Goal: Book appointment/travel/reservation

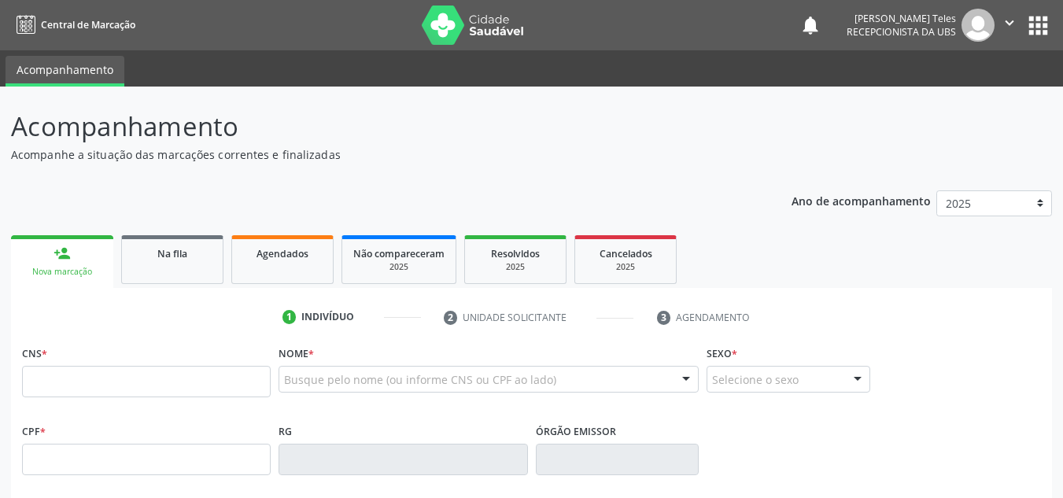
click at [57, 260] on div "person_add" at bounding box center [61, 253] width 17 height 17
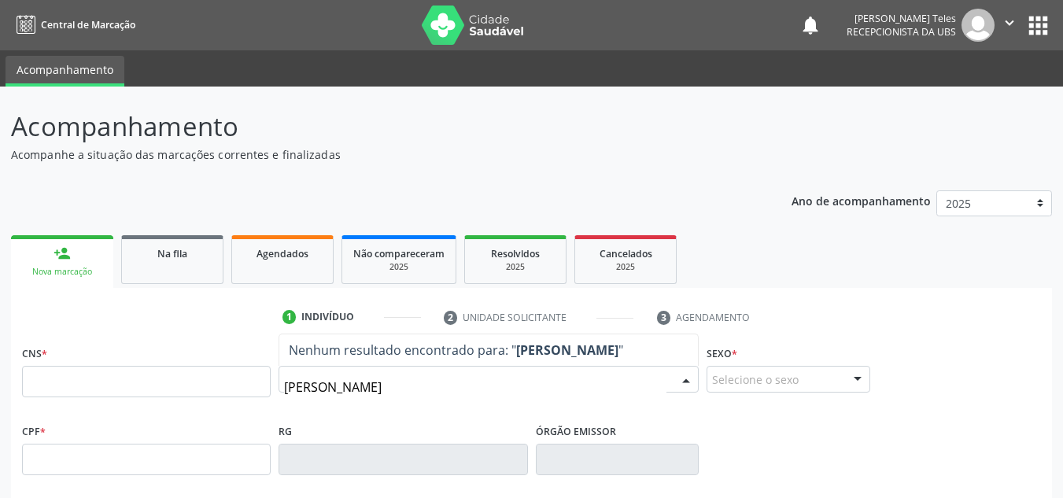
type input "[PERSON_NAME]"
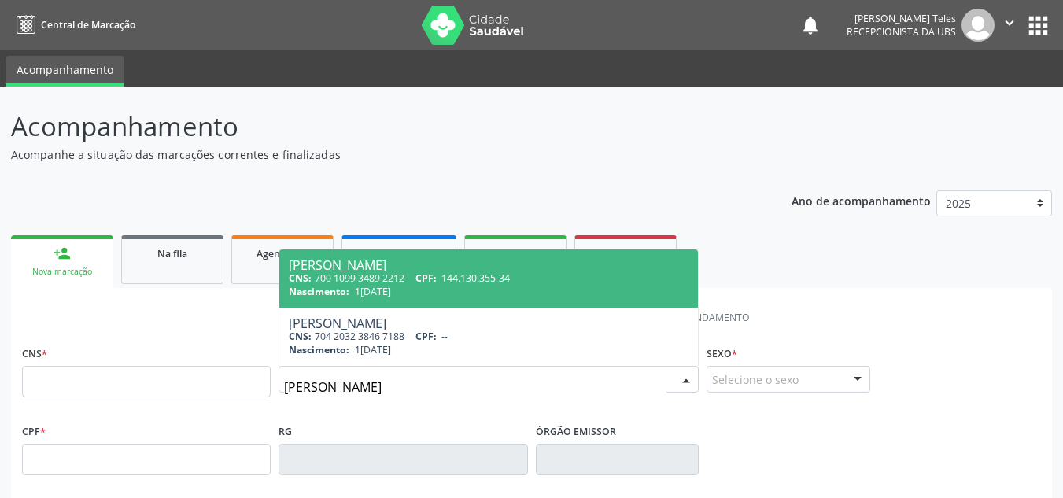
click at [433, 282] on span "CPF:" at bounding box center [425, 277] width 21 height 13
type input "700 1099 3489 2212"
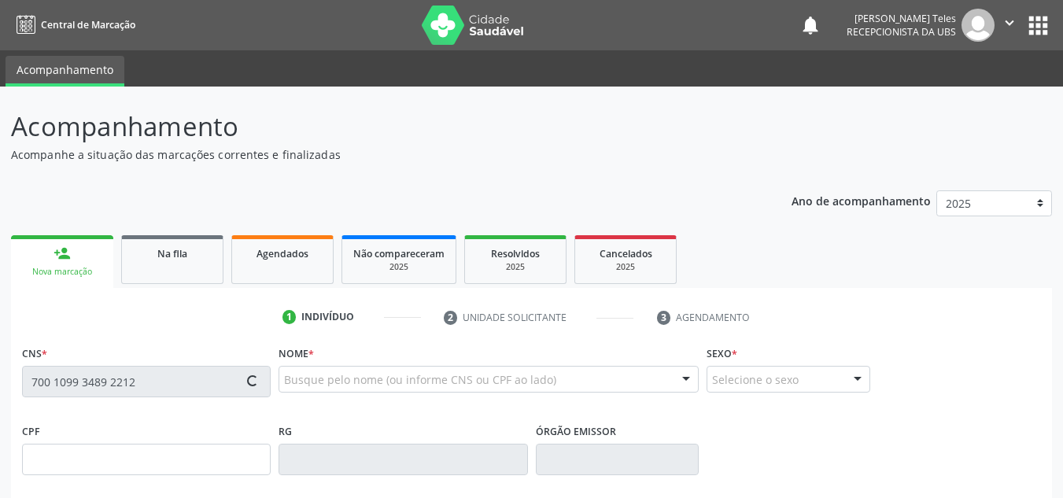
type input "144.130.355-34"
type input "1[DATE]"
type input "[PERSON_NAME]"
type input "[PHONE_NUMBER]"
type input "025.729.125-38"
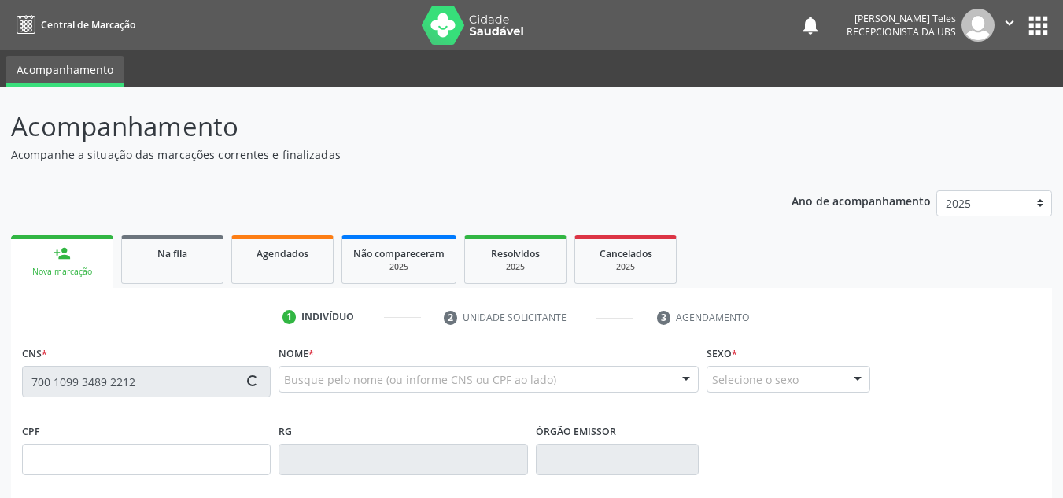
type input "S/N"
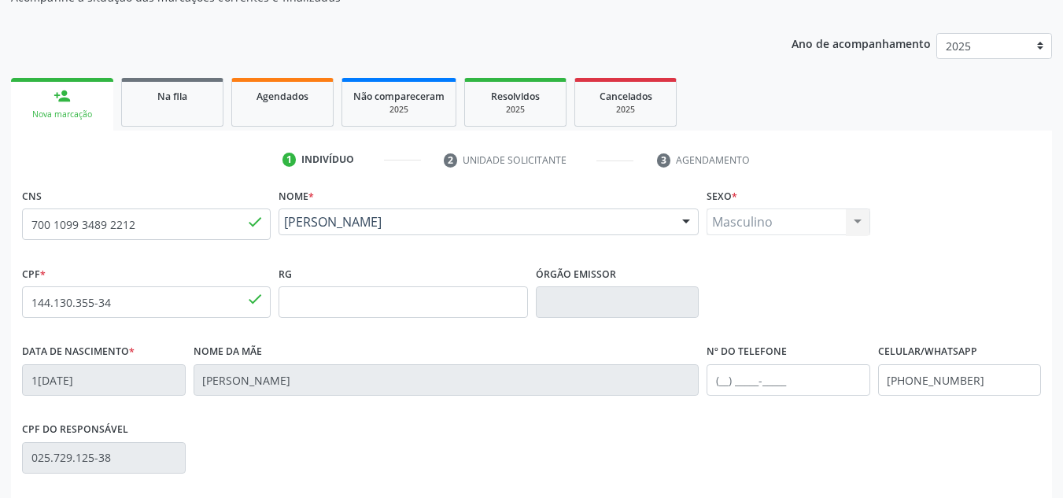
scroll to position [236, 0]
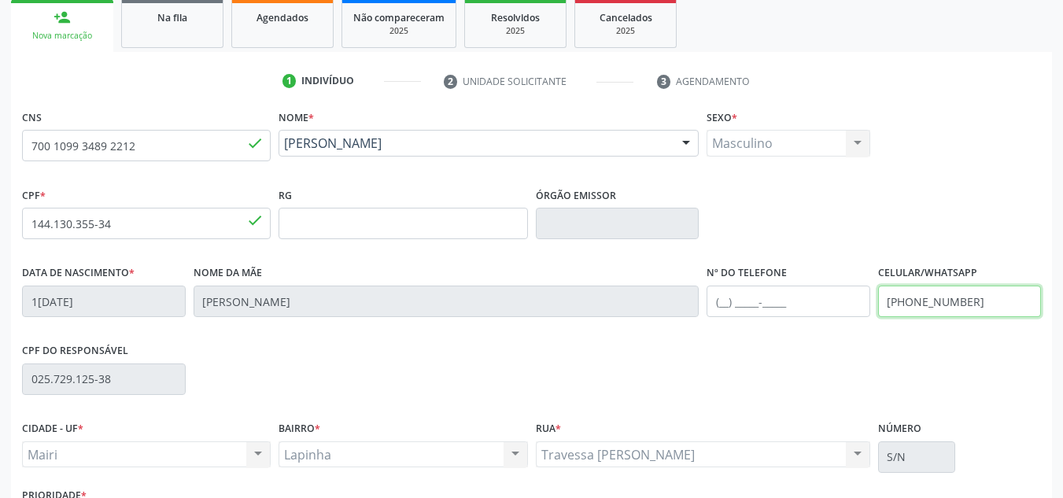
click at [986, 296] on input "[PHONE_NUMBER]" at bounding box center [960, 301] width 164 height 31
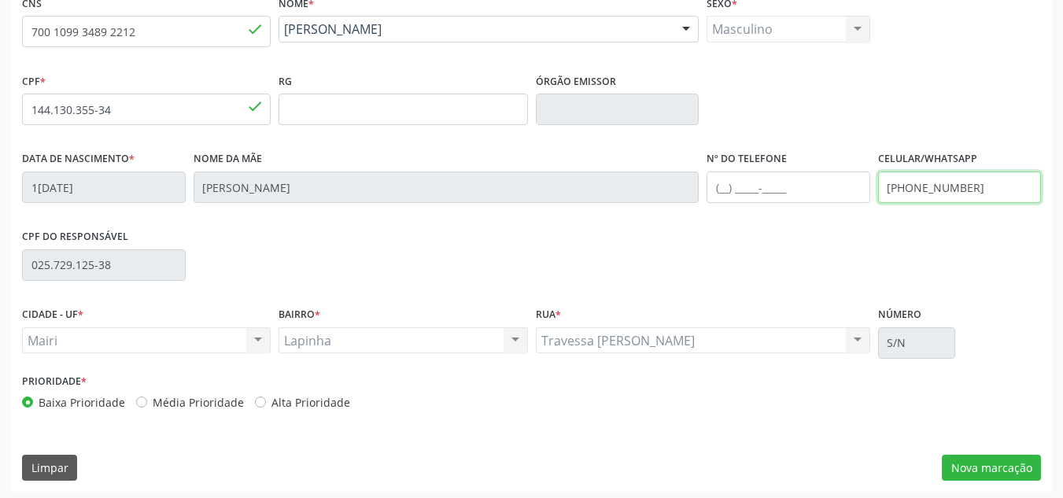
scroll to position [355, 0]
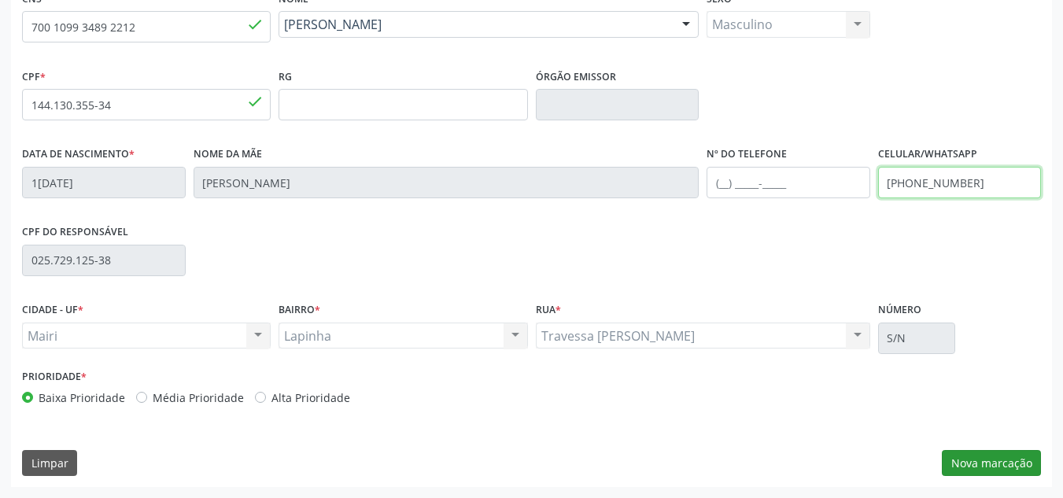
type input "[PHONE_NUMBER]"
click at [988, 457] on button "Nova marcação" at bounding box center [990, 463] width 99 height 27
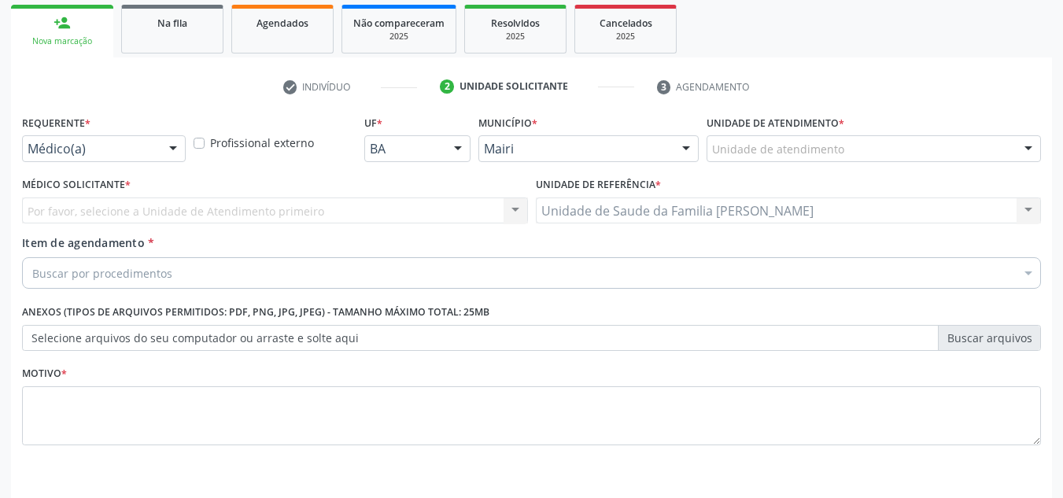
scroll to position [203, 0]
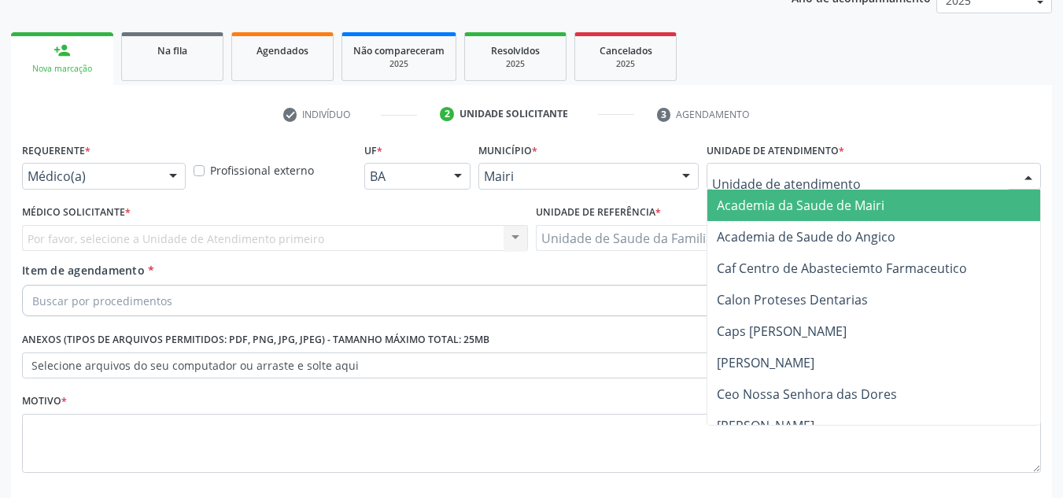
click at [1031, 184] on div at bounding box center [1028, 177] width 24 height 27
click at [910, 175] on input "text" at bounding box center [860, 183] width 297 height 31
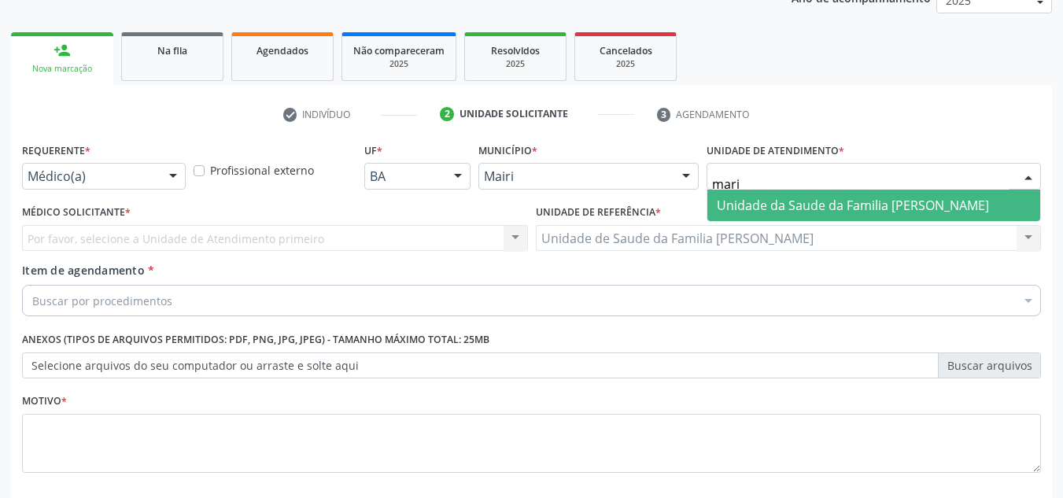
type input "maria"
click at [908, 197] on span "Unidade da Saude da Familia [PERSON_NAME]" at bounding box center [853, 205] width 272 height 17
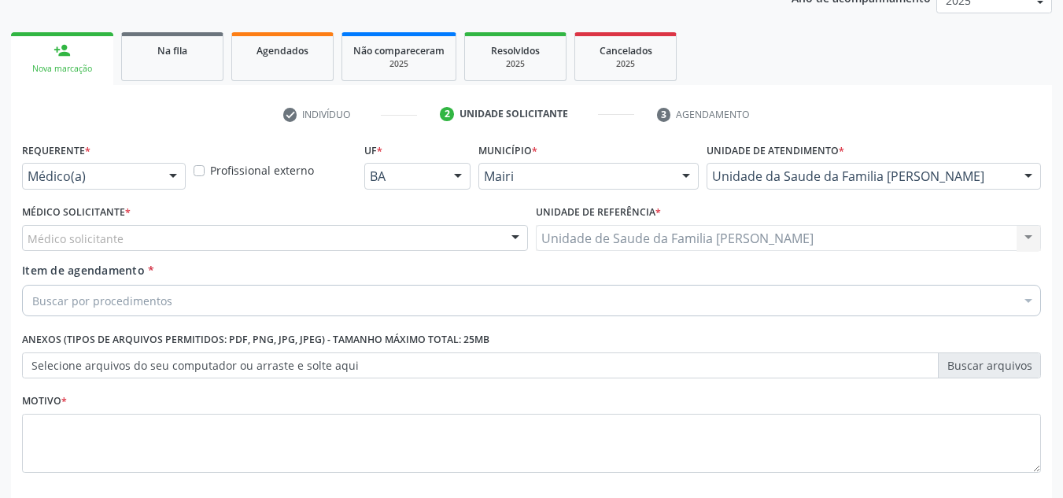
click at [268, 238] on div "Médico solicitante" at bounding box center [275, 238] width 506 height 27
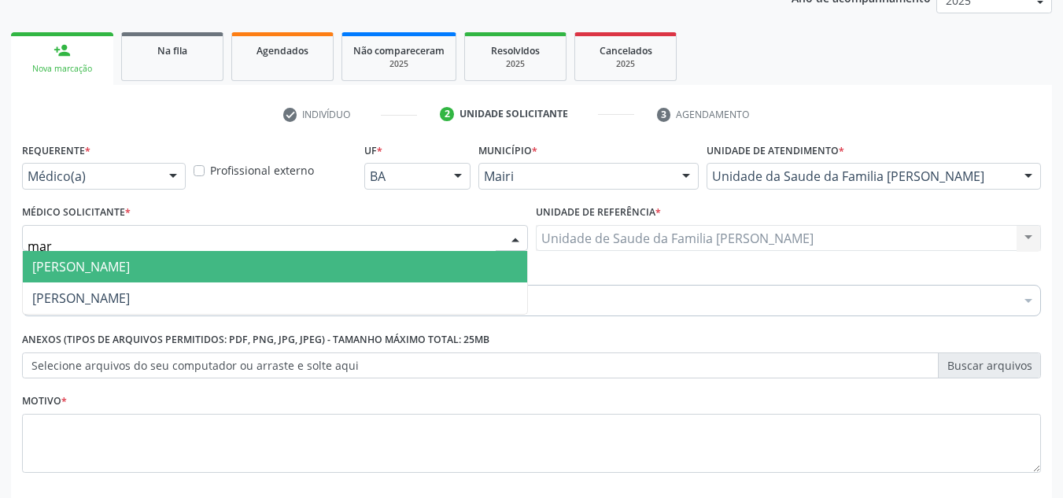
type input "mari"
click at [256, 260] on span "[PERSON_NAME]" at bounding box center [275, 266] width 504 height 31
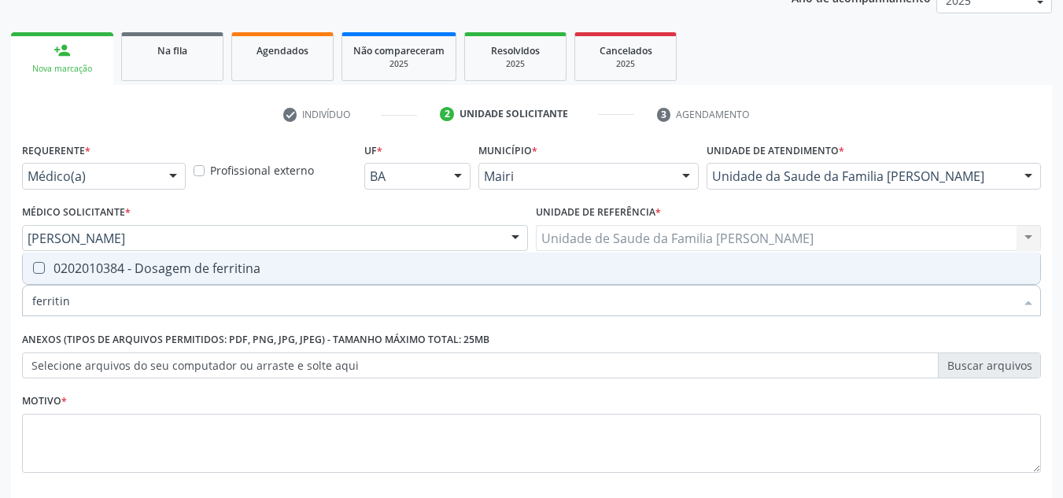
type input "ferritina"
click at [144, 273] on div "0202010384 - Dosagem de ferritina" at bounding box center [531, 268] width 998 height 13
checkbox ferritina "true"
click at [94, 300] on input "ferritina" at bounding box center [523, 300] width 982 height 31
type input "ferr"
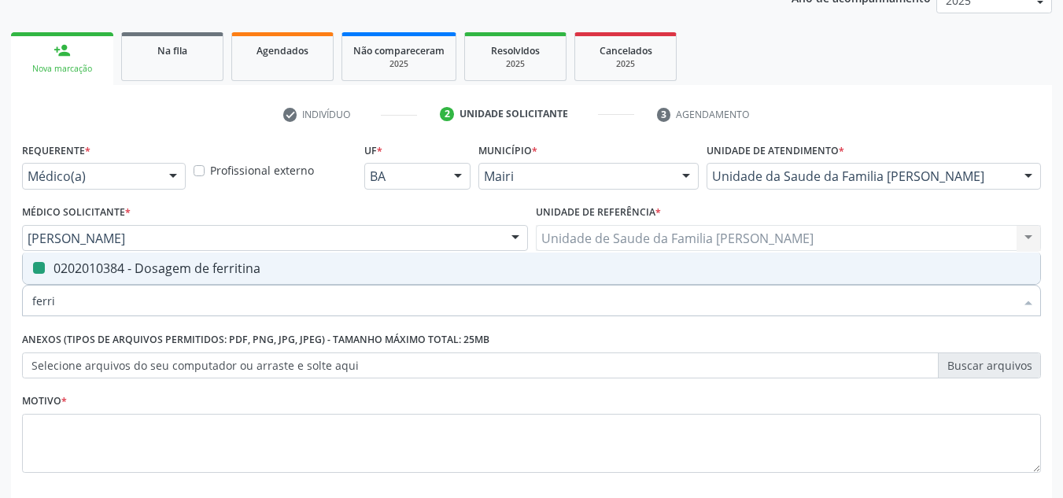
checkbox ferritina "false"
type input "f"
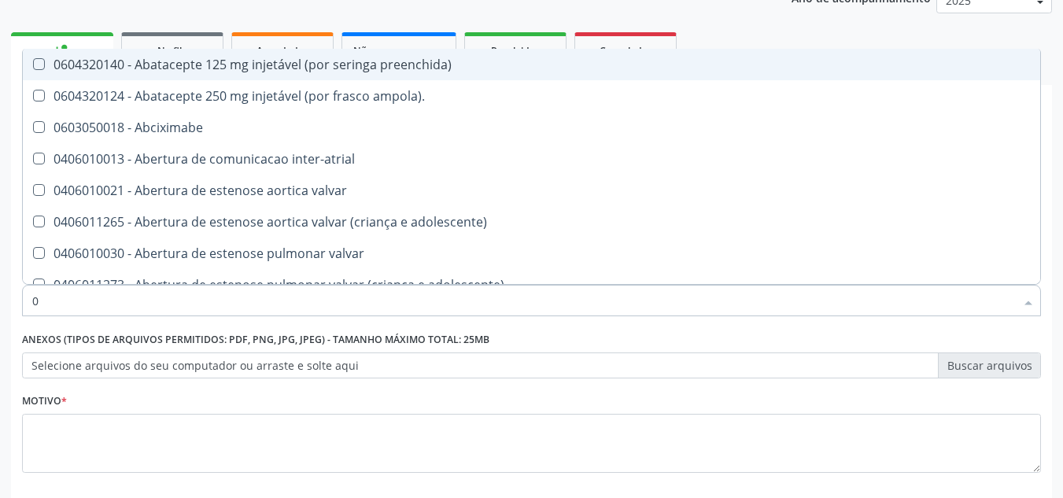
type input "02"
checkbox indireta "true"
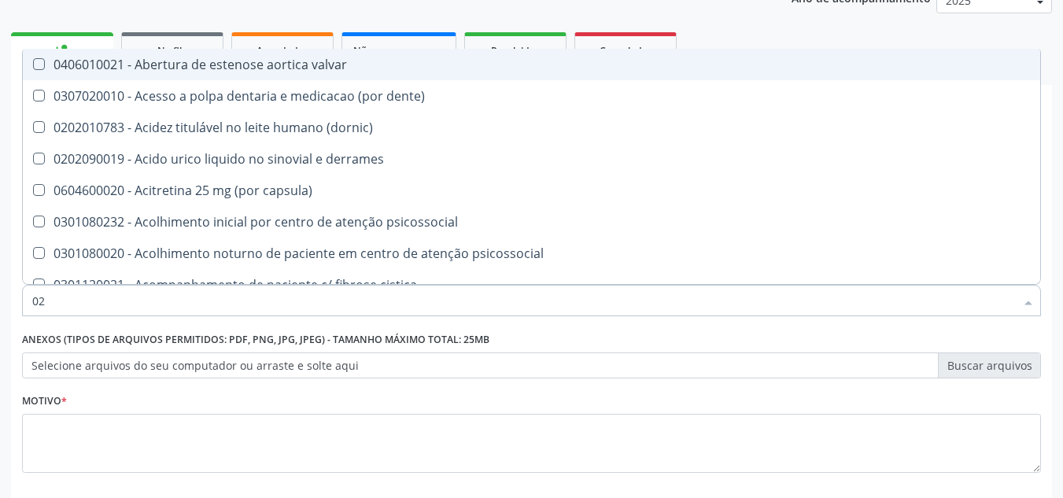
type input "020"
checkbox bandas\) "true"
checkbox ferritina "false"
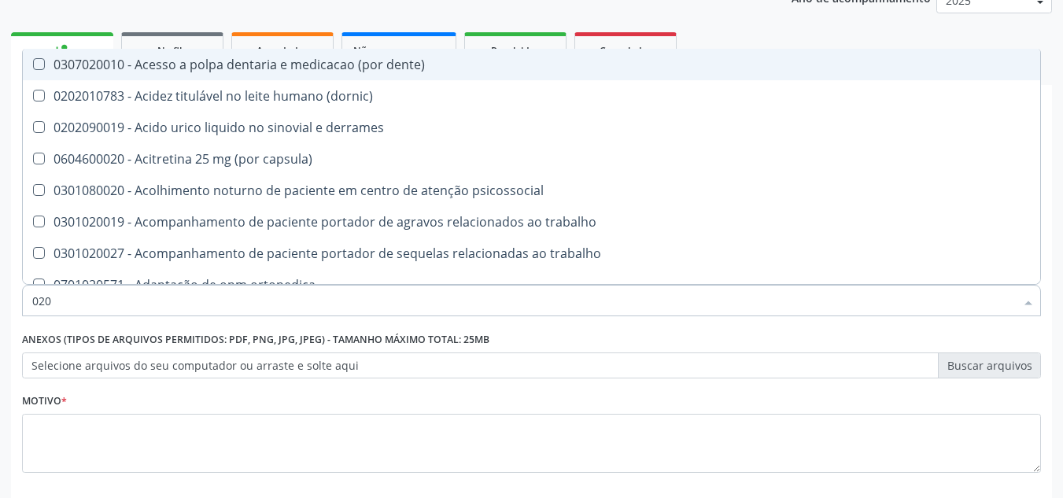
type input "0202"
checkbox central "true"
checkbox ferritina "false"
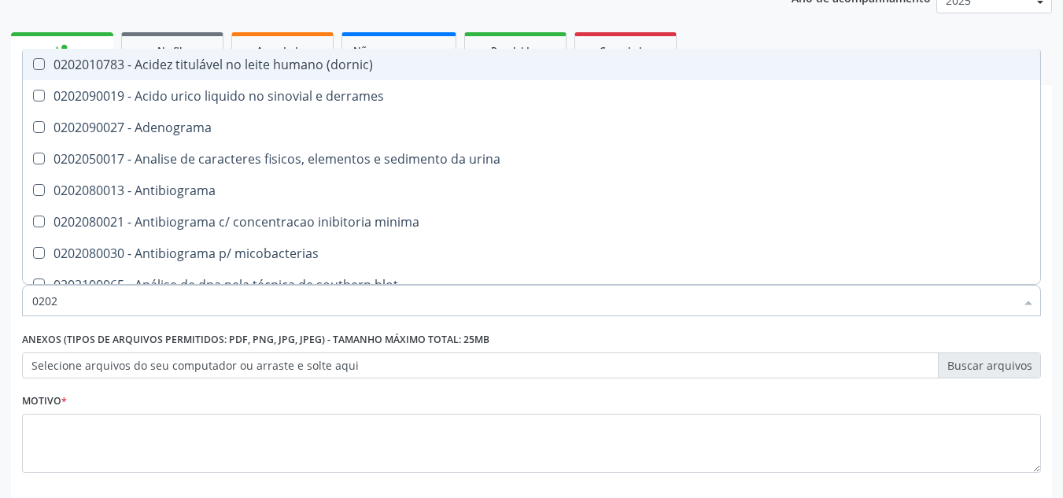
type input "02020"
checkbox estrona "true"
checkbox ferritina "false"
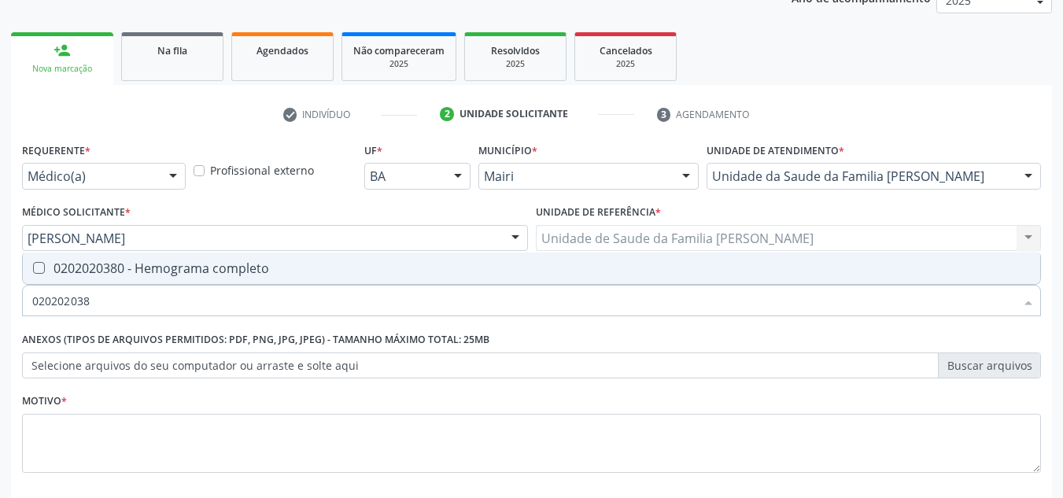
type input "0202020380"
click at [96, 266] on div "0202020380 - Hemograma completo" at bounding box center [531, 268] width 998 height 13
checkbox completo "true"
click at [103, 306] on input "0202020380" at bounding box center [523, 300] width 982 height 31
type input "02020203"
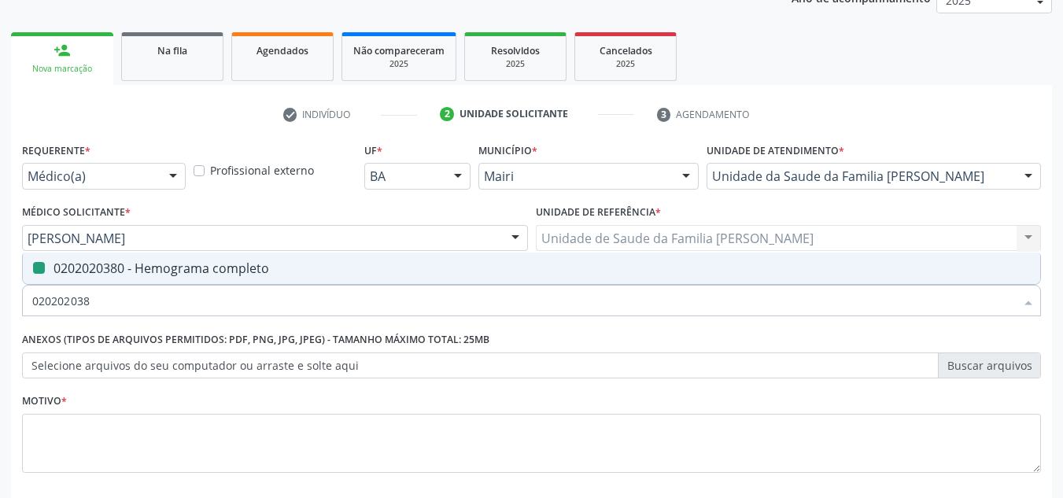
checkbox completo "false"
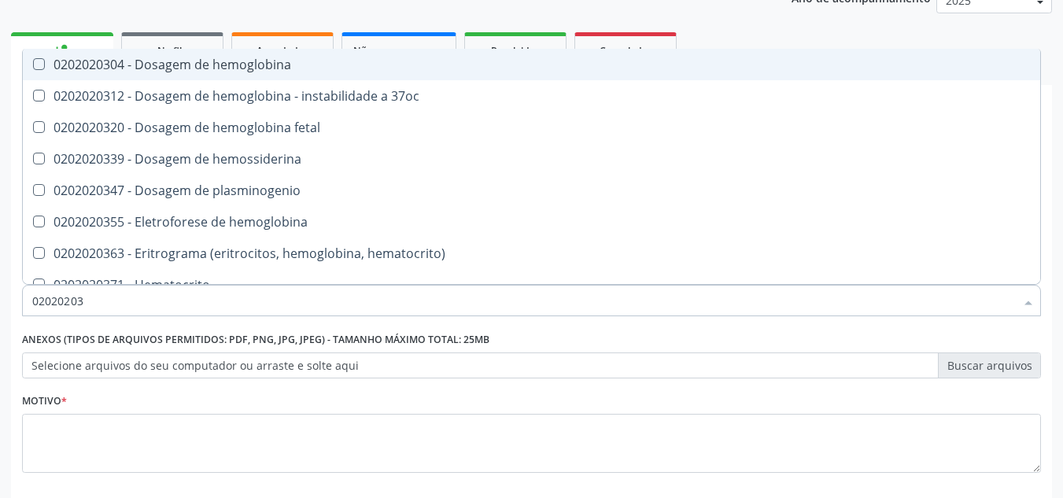
type input "0202020"
checkbox completo "false"
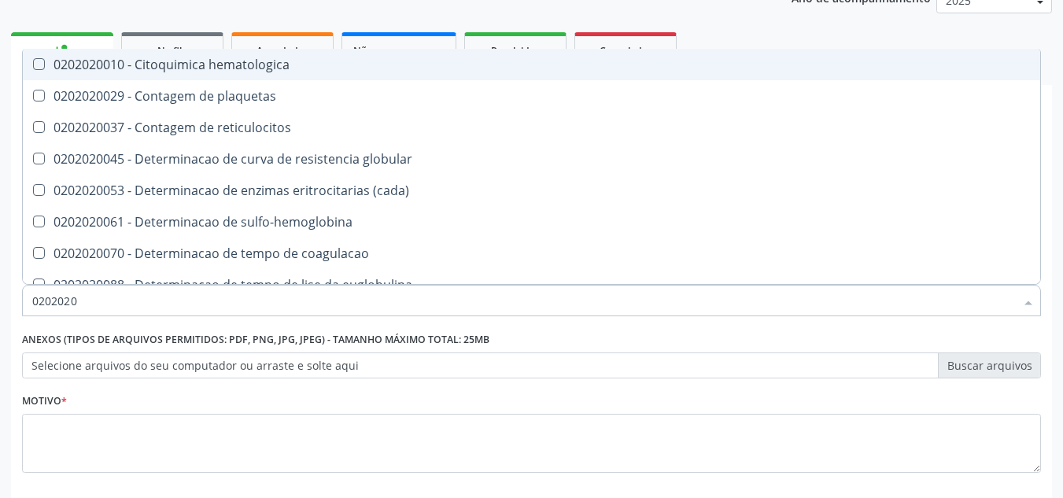
type input "020202"
checkbox completo "false"
checkbox Leucograma "true"
type input "02020"
checkbox completo "false"
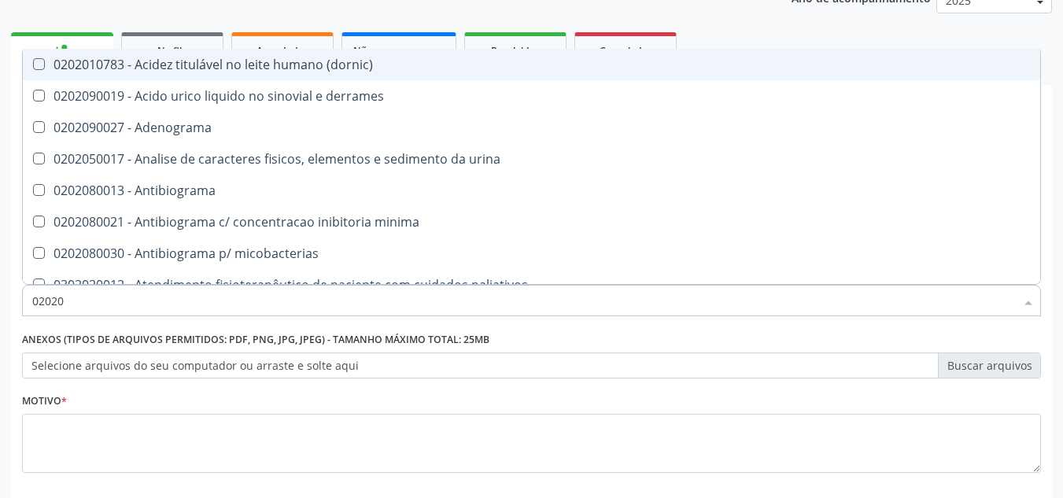
type input "020201"
checkbox amniotico "true"
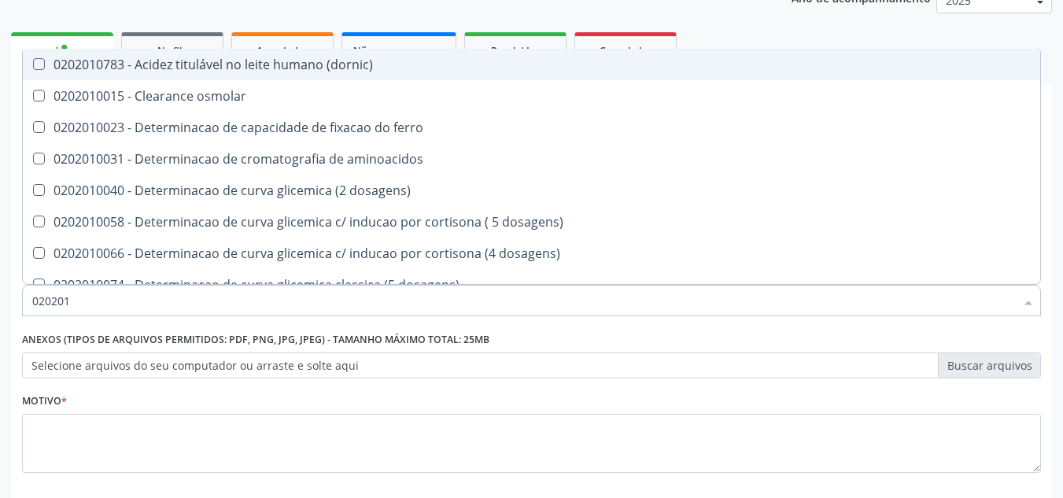
type input "0202010"
checkbox creatinina "true"
checkbox ferritina "false"
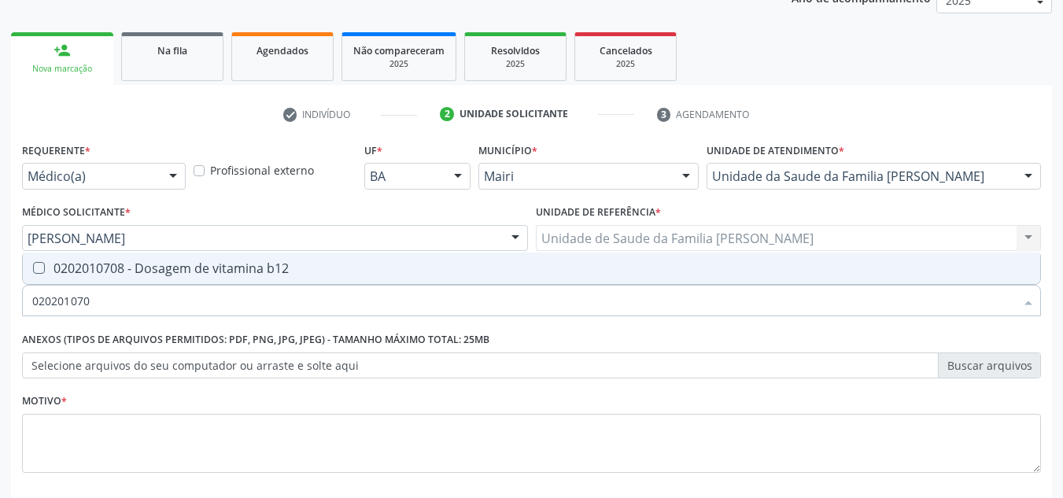
type input "0202010708"
click at [123, 274] on div "0202010708 - Dosagem de vitamina b12" at bounding box center [531, 268] width 998 height 13
checkbox b12 "true"
type input "02020107"
checkbox b12 "false"
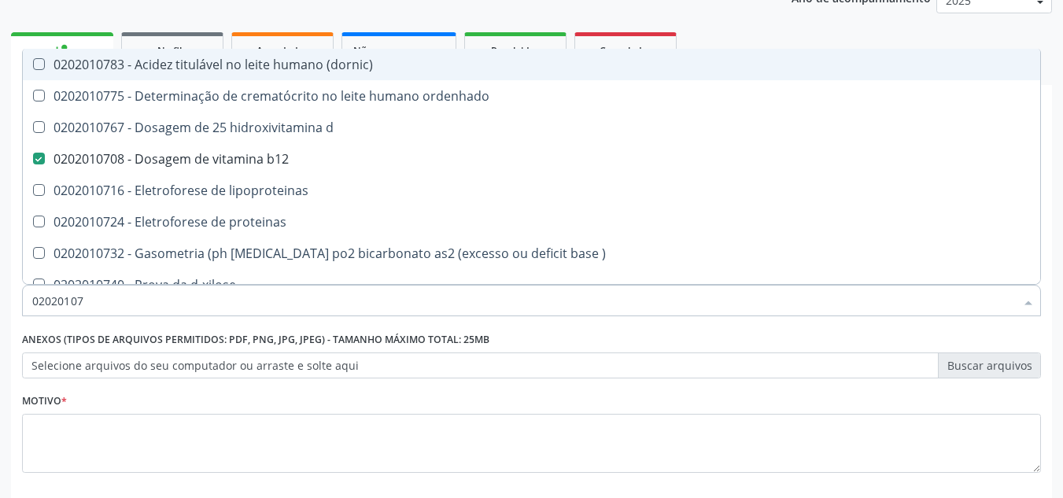
type input "0202010"
checkbox b12 "false"
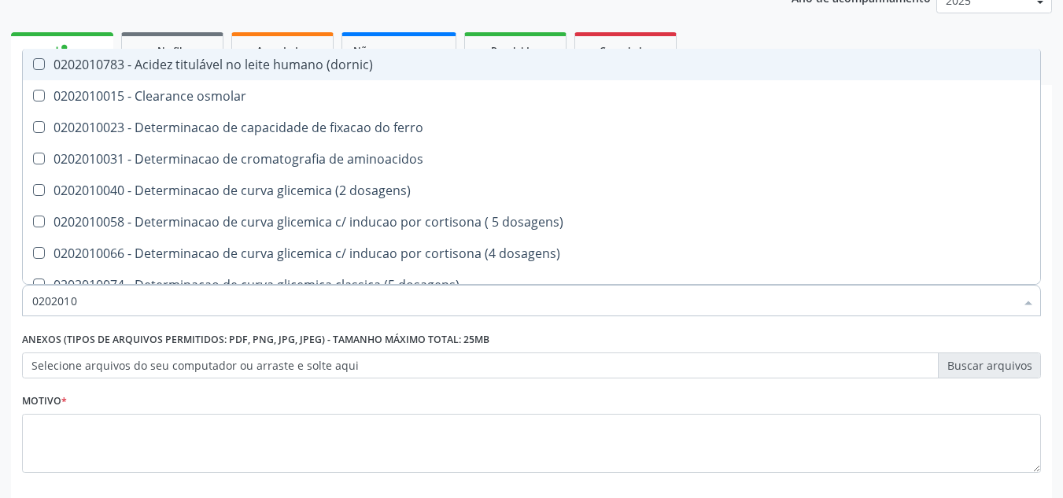
type input "02020107"
checkbox aminoacidos "true"
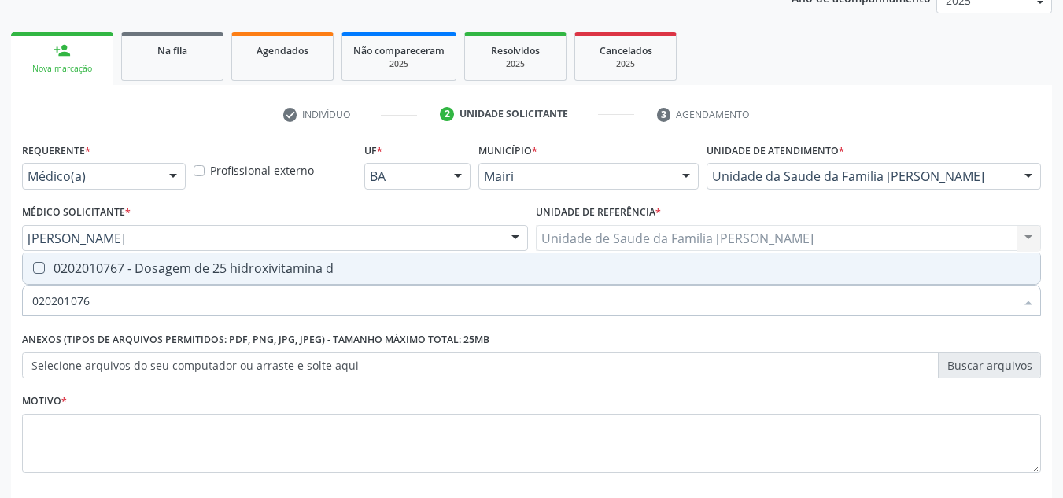
type input "0202010767"
click at [110, 262] on div "0202010767 - Dosagem de 25 hidroxivitamina d" at bounding box center [531, 268] width 998 height 13
checkbox d "true"
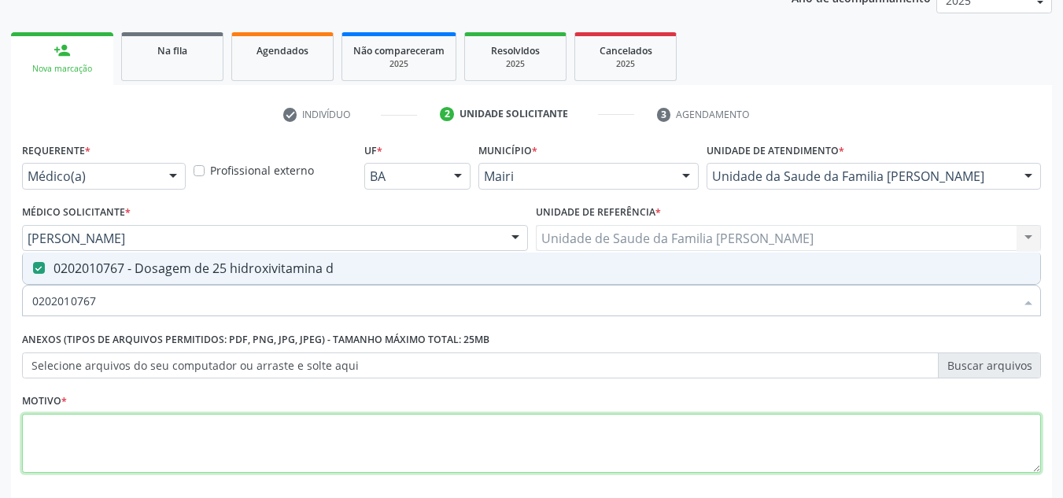
click at [99, 439] on textarea at bounding box center [531, 444] width 1019 height 60
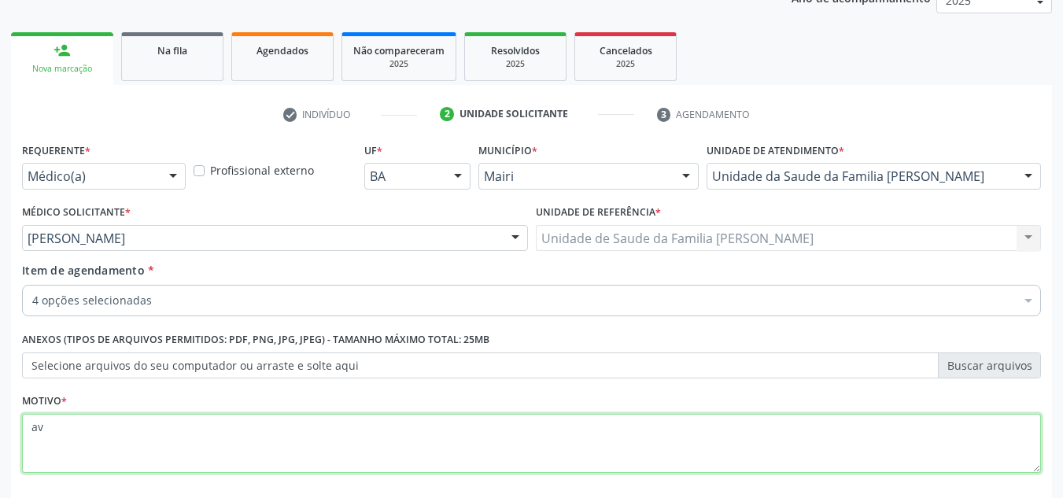
type textarea "a"
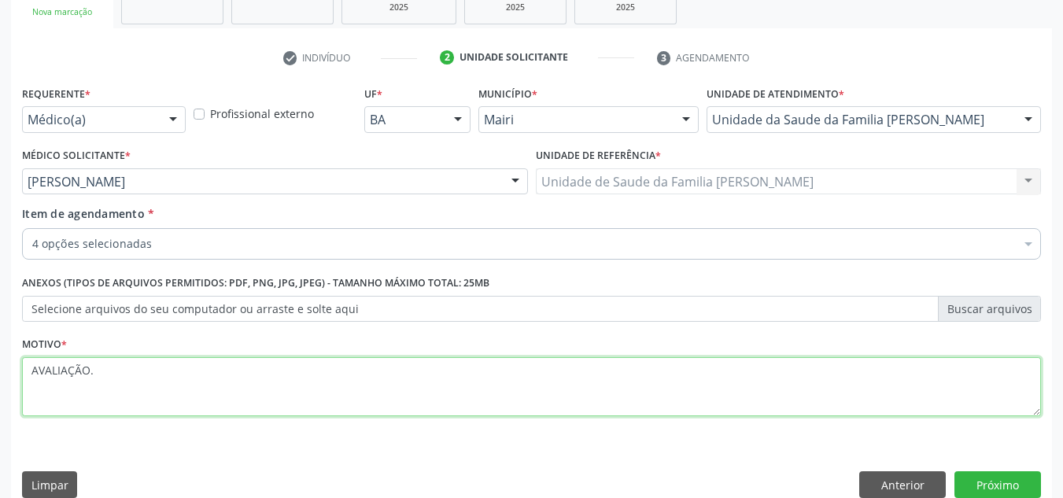
scroll to position [282, 0]
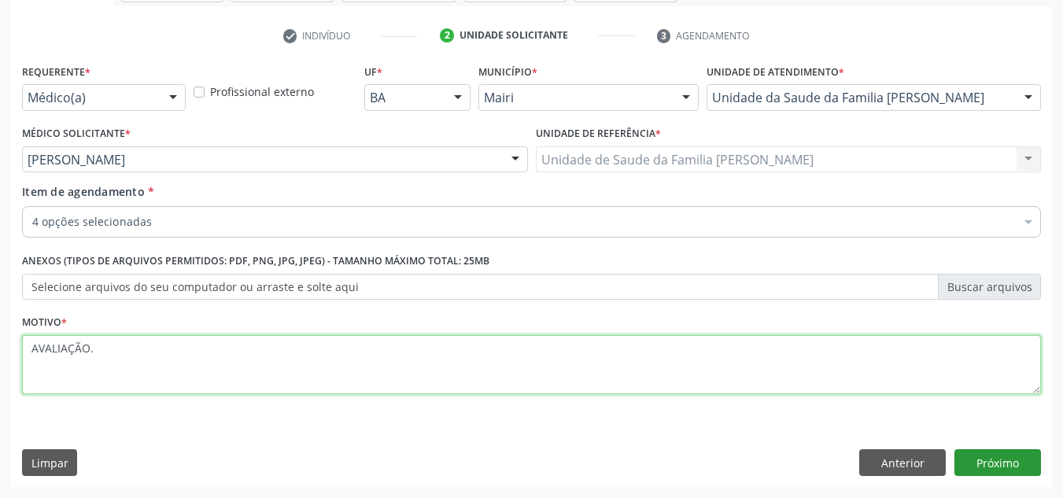
type textarea "AVALIAÇÃO."
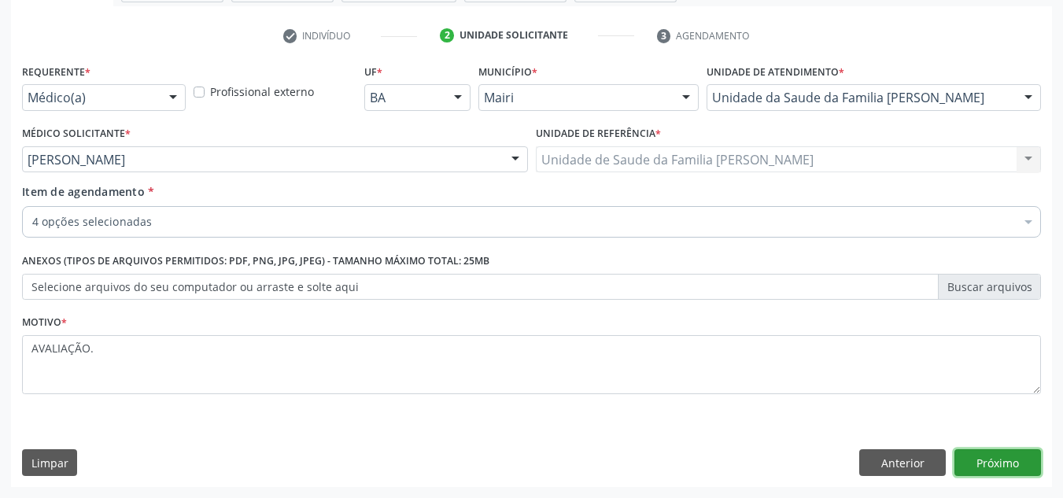
click at [986, 466] on button "Próximo" at bounding box center [997, 462] width 87 height 27
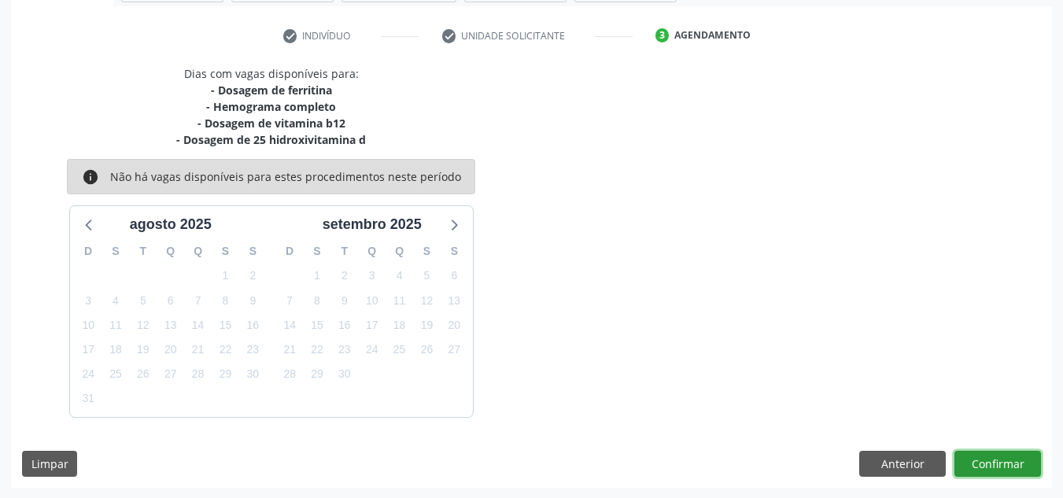
click at [986, 466] on button "Confirmar" at bounding box center [997, 464] width 87 height 27
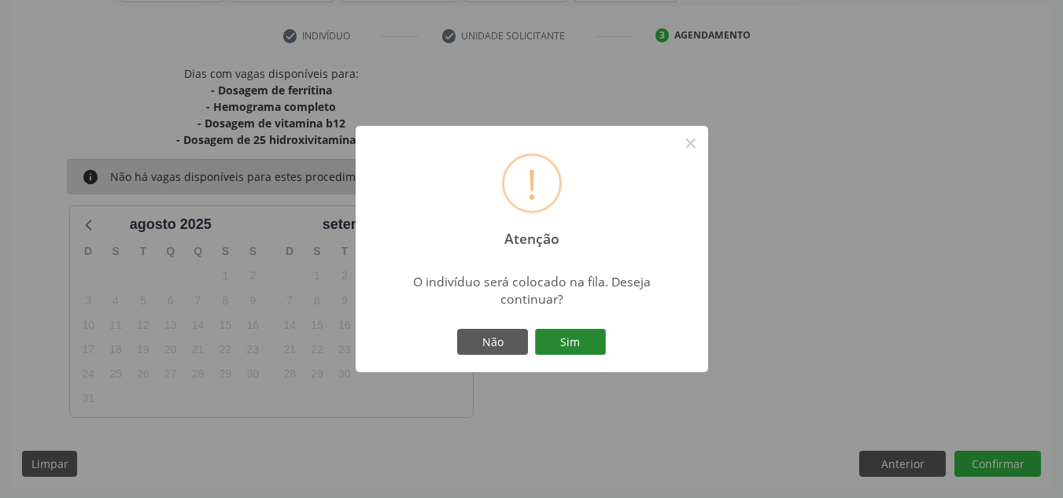
click at [573, 336] on button "Sim" at bounding box center [570, 342] width 71 height 27
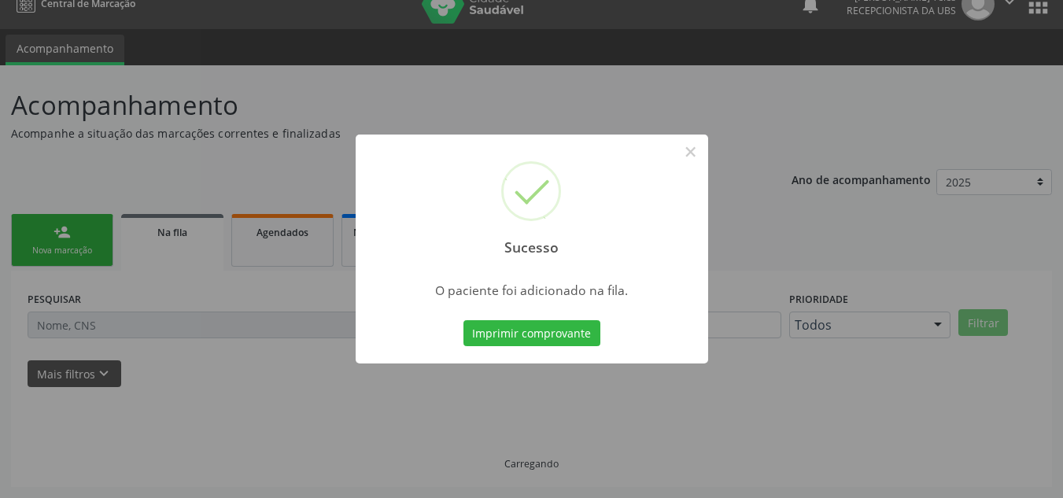
scroll to position [21, 0]
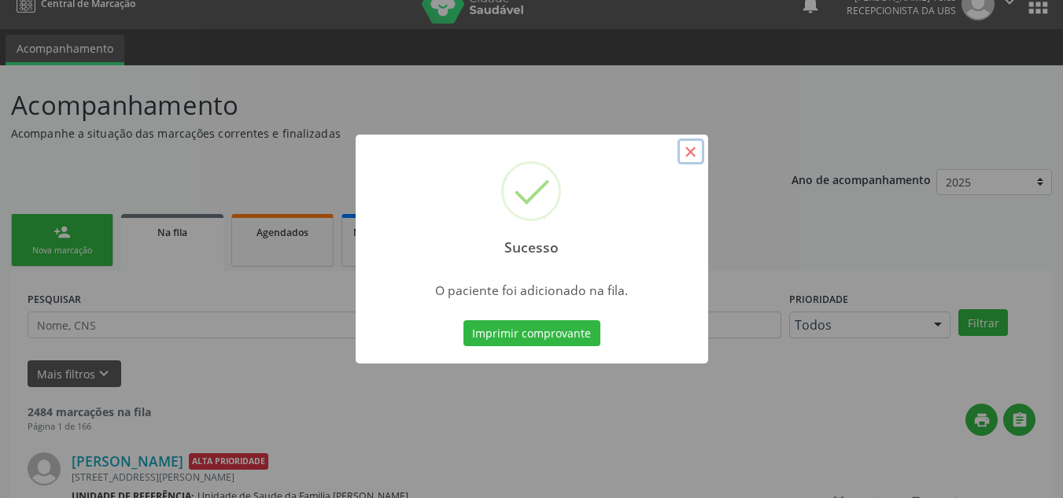
click at [691, 157] on button "×" at bounding box center [690, 151] width 27 height 27
